Goal: Information Seeking & Learning: Learn about a topic

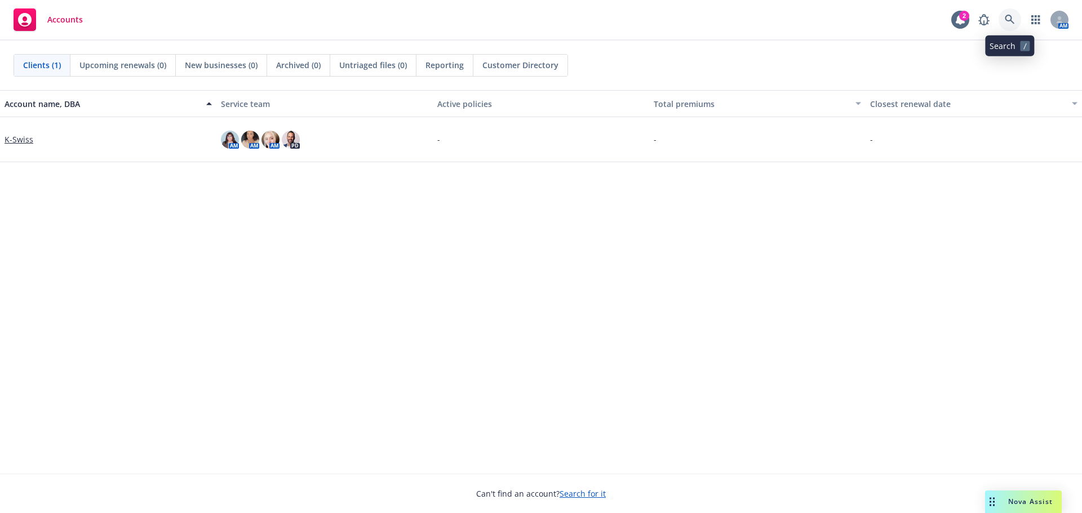
click at [1011, 16] on icon at bounding box center [1010, 20] width 10 height 10
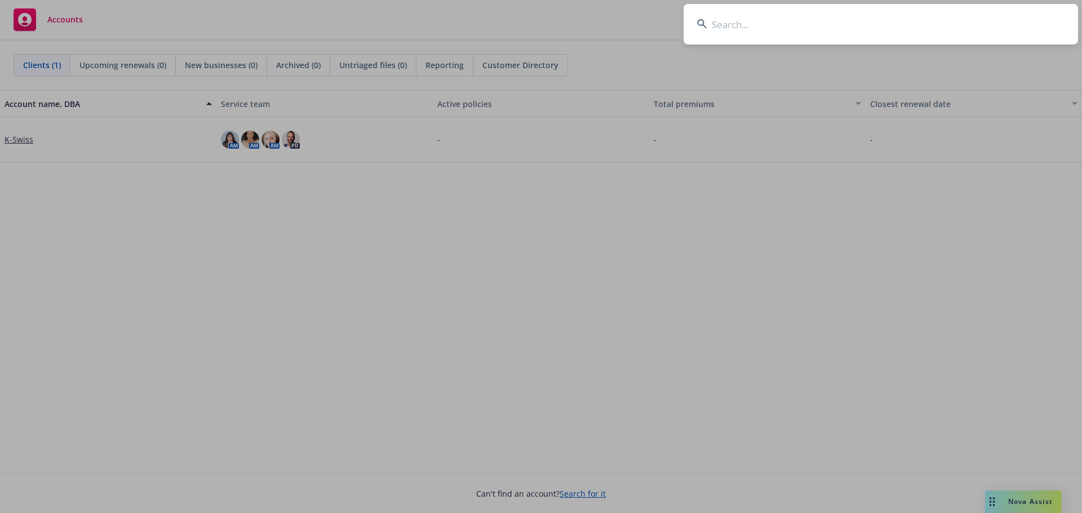
click at [826, 23] on input at bounding box center [881, 24] width 394 height 41
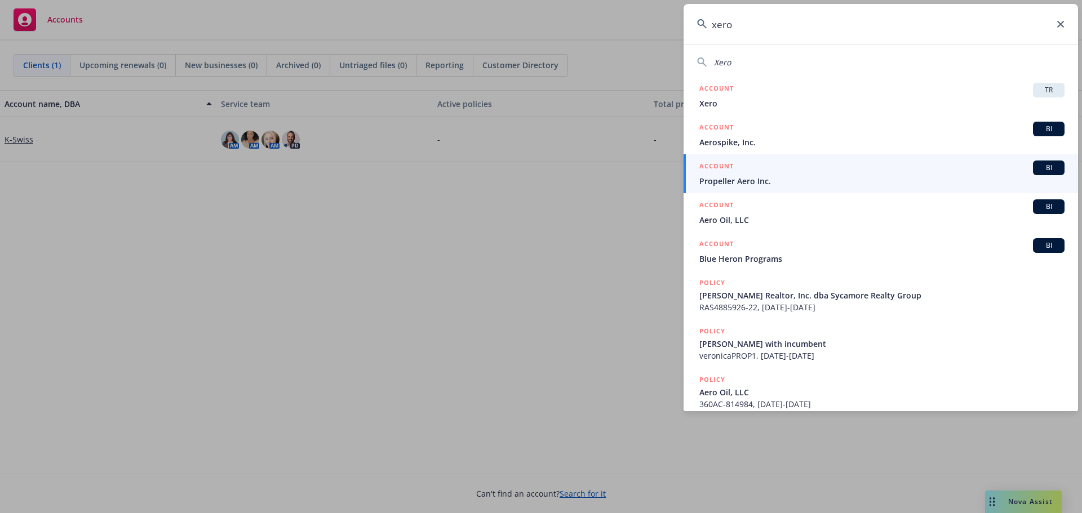
type input "xero"
drag, startPoint x: 996, startPoint y: 88, endPoint x: 544, endPoint y: 154, distance: 456.8
click at [996, 88] on div "ACCOUNT TR" at bounding box center [881, 90] width 365 height 15
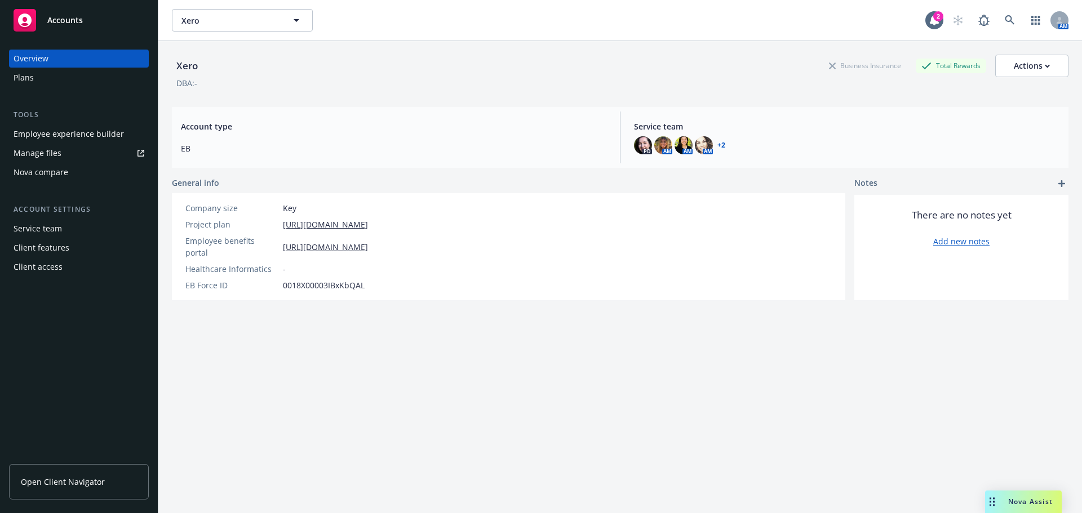
click at [46, 139] on div "Employee experience builder" at bounding box center [69, 134] width 110 height 18
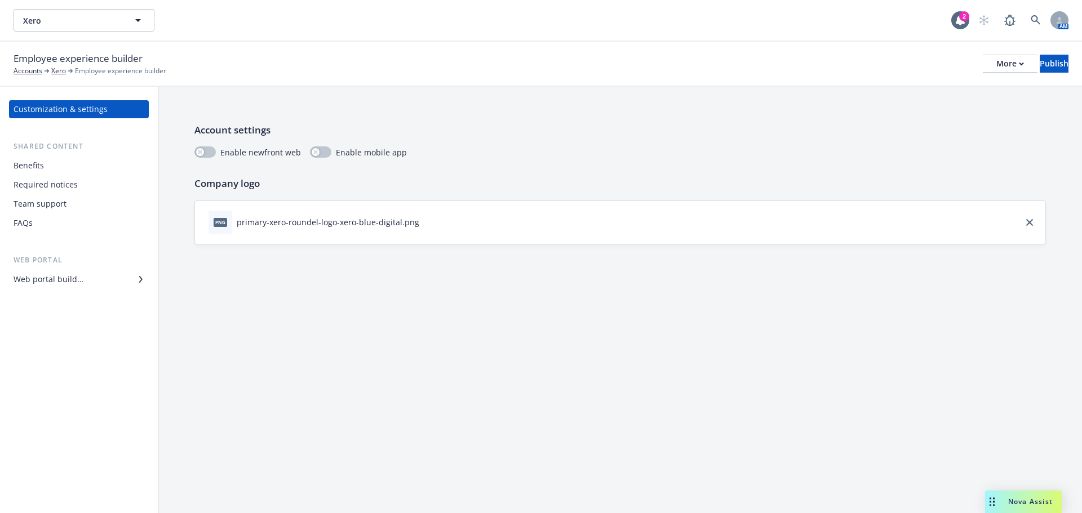
click at [41, 167] on div "Benefits" at bounding box center [29, 166] width 30 height 18
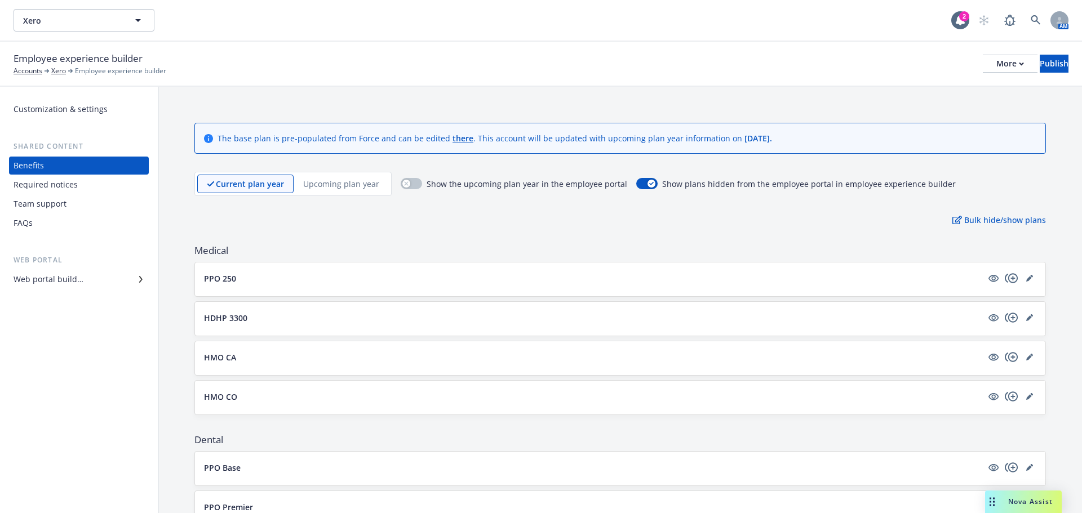
drag, startPoint x: 228, startPoint y: 277, endPoint x: 354, endPoint y: 295, distance: 128.1
click at [228, 277] on p "PPO 250" at bounding box center [220, 279] width 32 height 12
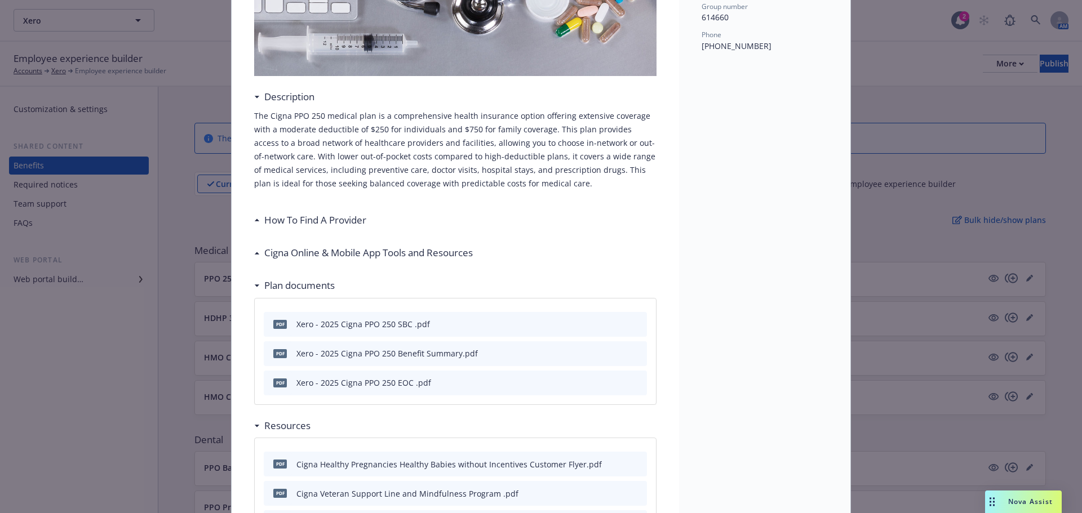
scroll to position [259, 0]
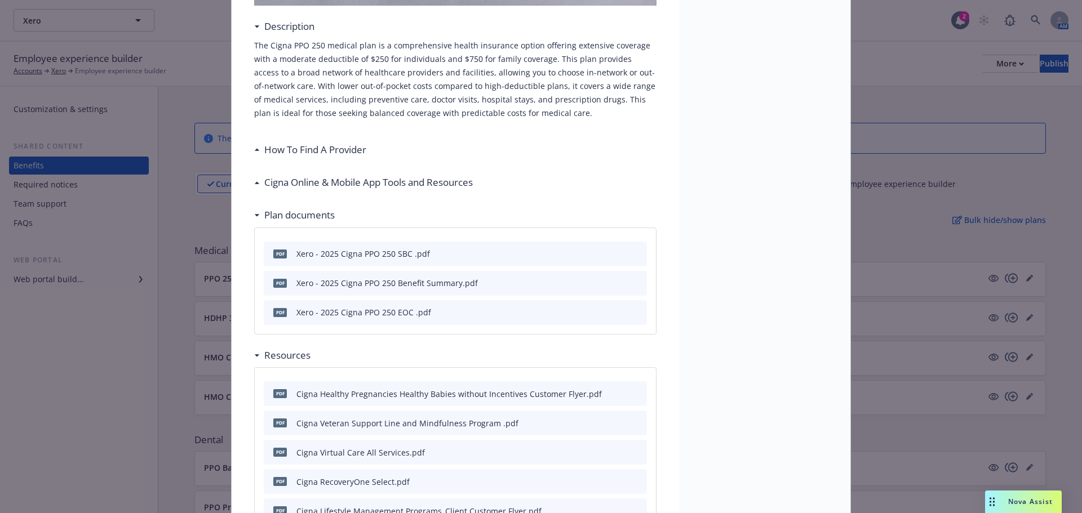
click at [635, 256] on icon "preview file" at bounding box center [636, 253] width 10 height 8
click at [632, 254] on icon "preview file" at bounding box center [636, 253] width 10 height 8
click at [631, 310] on icon "preview file" at bounding box center [636, 312] width 10 height 8
